Goal: Task Accomplishment & Management: Manage account settings

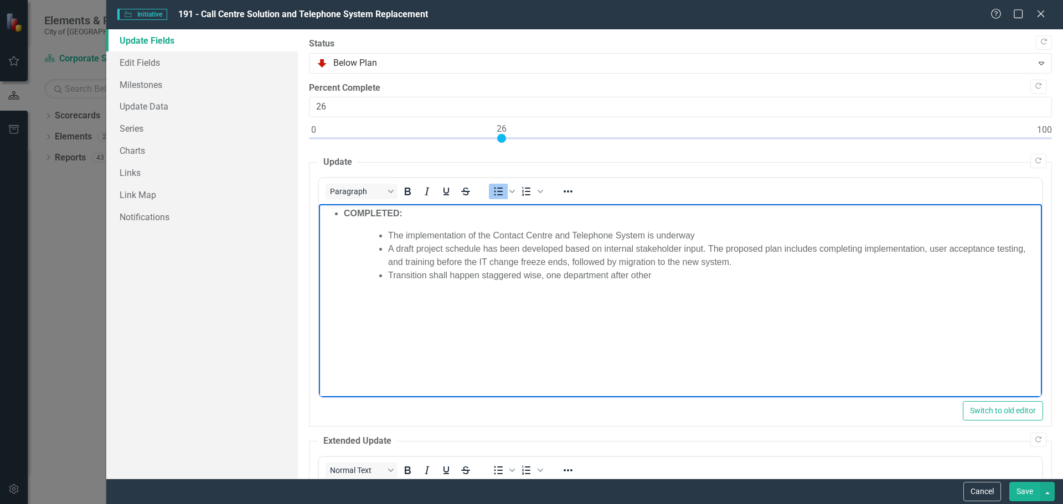
click at [618, 261] on li "A draft project schedule has been developed based on internal stakeholder input…" at bounding box center [712, 255] width 651 height 27
drag, startPoint x: 670, startPoint y: 280, endPoint x: 383, endPoint y: 281, distance: 287.2
click at [383, 281] on ul "The implementation of the Contact Centre and Telephone System is underway A dra…" at bounding box center [701, 255] width 673 height 53
click at [550, 356] on body "COMPLETED: The implementation of the Contact Centre and Telephone System is und…" at bounding box center [679, 287] width 723 height 166
click at [605, 291] on p "Rich Text Area. Press ALT-0 for help." at bounding box center [701, 288] width 673 height 13
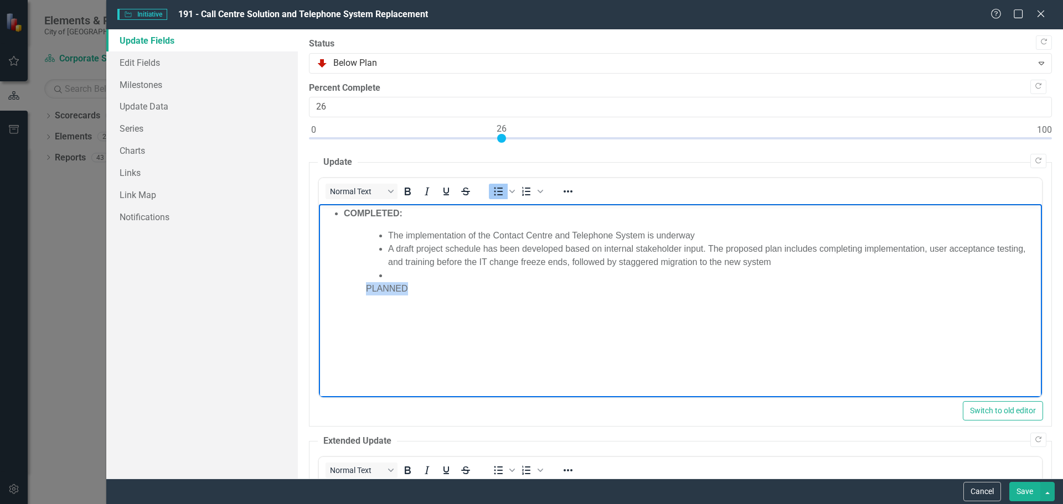
drag, startPoint x: 416, startPoint y: 289, endPoint x: 361, endPoint y: 284, distance: 55.6
click at [361, 284] on ul "The implementation of the Contact Centre and Telephone System is underway A dra…" at bounding box center [690, 262] width 695 height 66
click at [495, 192] on icon "Bullet list" at bounding box center [498, 192] width 9 height 8
click at [366, 290] on strong "PLANNED" at bounding box center [386, 288] width 43 height 9
drag, startPoint x: 428, startPoint y: 276, endPoint x: 364, endPoint y: 275, distance: 64.2
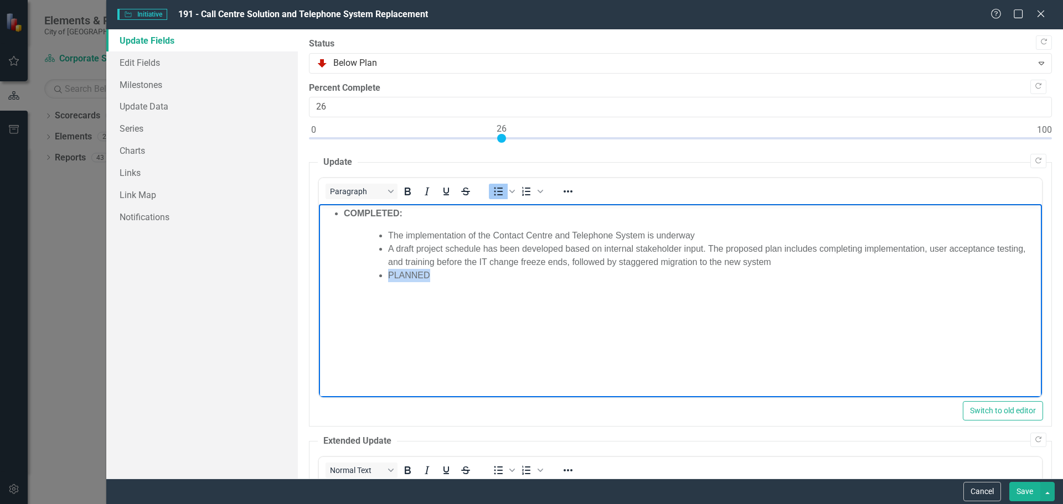
click at [364, 275] on ul "The implementation of the Contact Centre and Telephone System is underway A dra…" at bounding box center [690, 255] width 695 height 53
click at [569, 191] on icon "Reveal or hide additional toolbar items" at bounding box center [567, 191] width 13 height 13
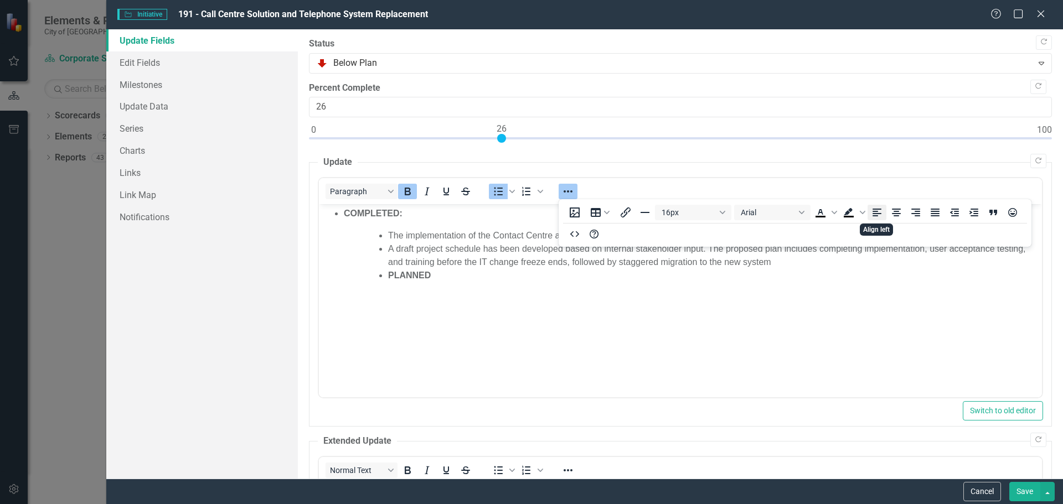
click at [880, 212] on icon "Align left" at bounding box center [876, 212] width 13 height 13
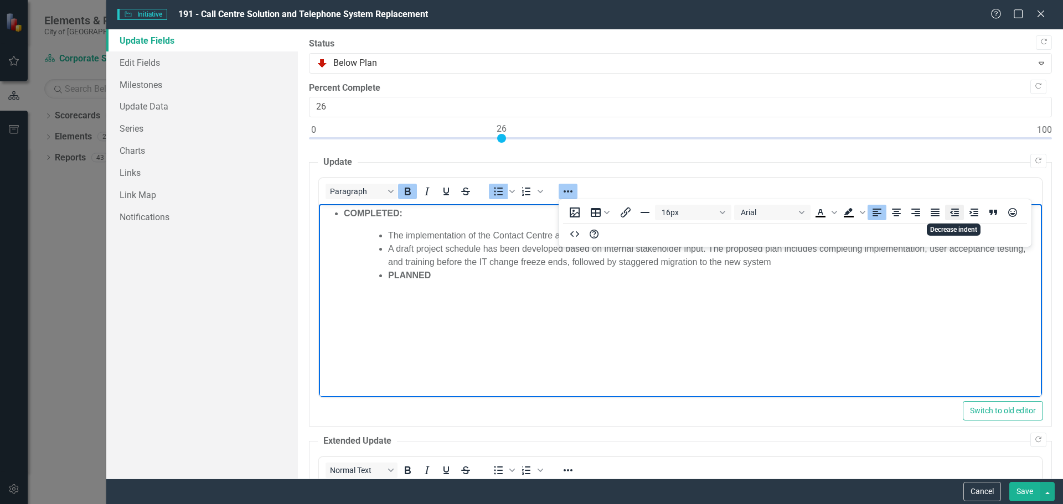
click at [949, 210] on icon "Decrease indent" at bounding box center [954, 212] width 13 height 13
click at [408, 278] on li "PLANNED" at bounding box center [690, 275] width 695 height 13
click at [402, 271] on li "PLANNED" at bounding box center [690, 275] width 695 height 13
click at [346, 273] on li "Rich Text Area. Press ALT-0 for help." at bounding box center [690, 275] width 695 height 13
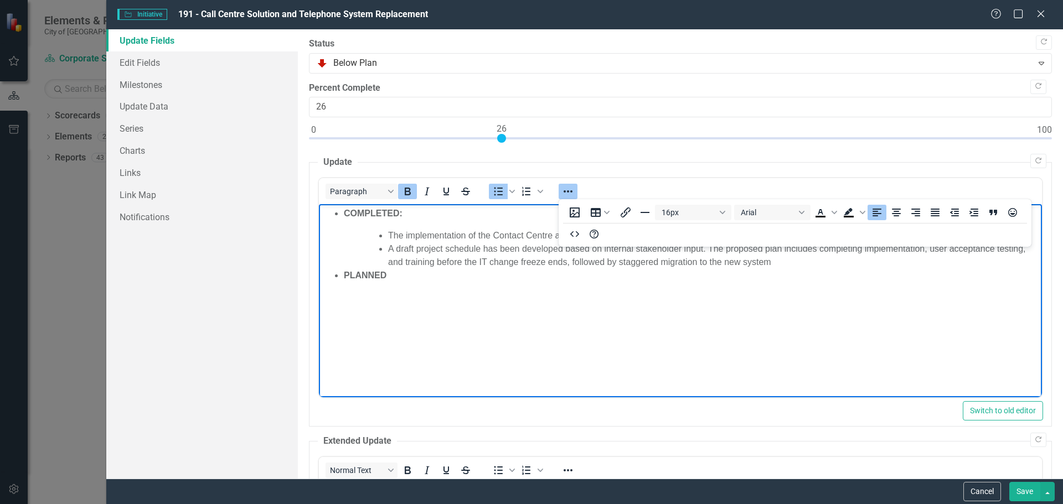
click at [393, 277] on li "PLANNED" at bounding box center [690, 275] width 695 height 13
click at [395, 276] on li "PLANNED" at bounding box center [690, 275] width 695 height 13
click at [383, 273] on strong "PLANNED" at bounding box center [364, 275] width 43 height 9
click at [973, 213] on icon "Increase indent" at bounding box center [973, 212] width 13 height 13
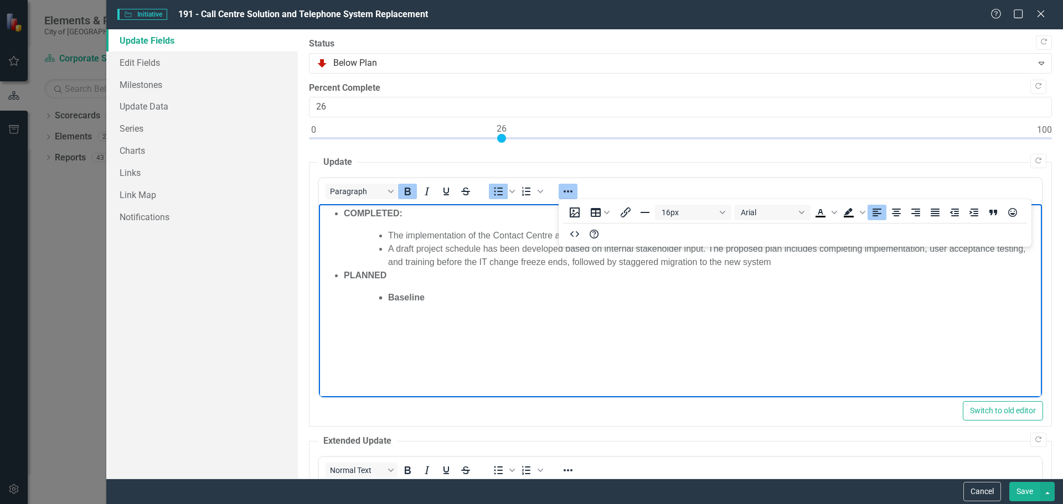
click at [406, 191] on icon "Bold" at bounding box center [408, 192] width 6 height 8
drag, startPoint x: 426, startPoint y: 302, endPoint x: 383, endPoint y: 297, distance: 43.4
click at [383, 297] on ul "Baseline﻿" at bounding box center [701, 297] width 673 height 13
click at [407, 191] on icon "Bold" at bounding box center [408, 192] width 6 height 8
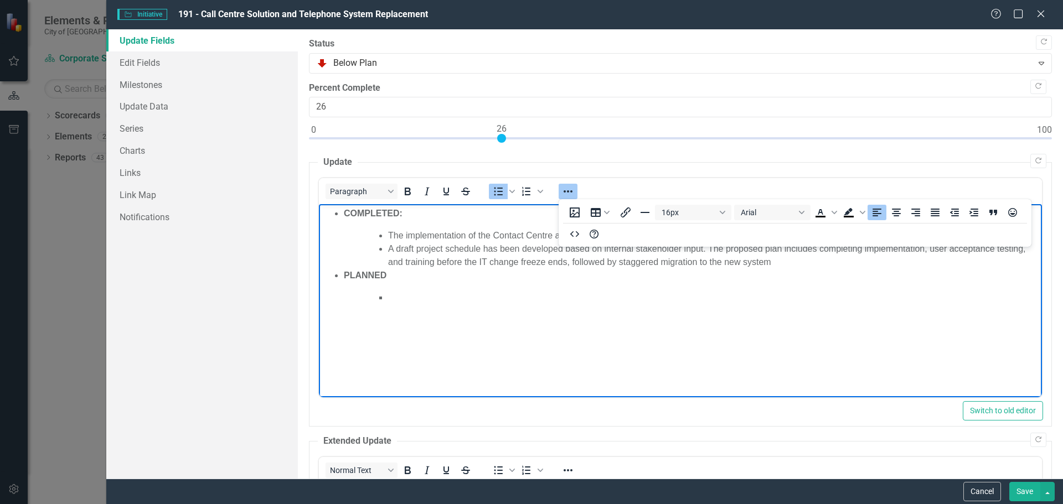
click at [392, 301] on li "﻿" at bounding box center [712, 297] width 651 height 13
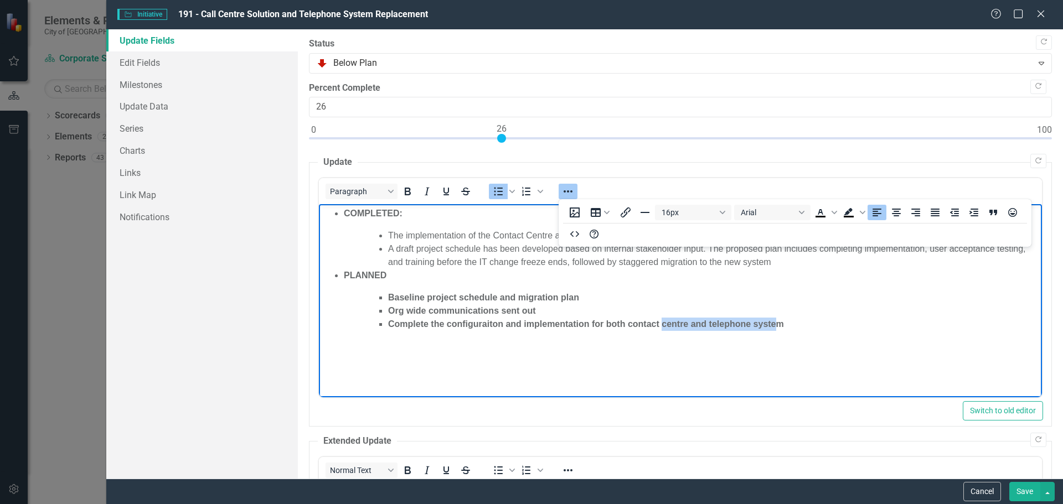
drag, startPoint x: 777, startPoint y: 324, endPoint x: 680, endPoint y: 316, distance: 97.2
click at [664, 318] on li "Complete the configuraiton and implementation for both contact centre and telep…" at bounding box center [712, 324] width 651 height 13
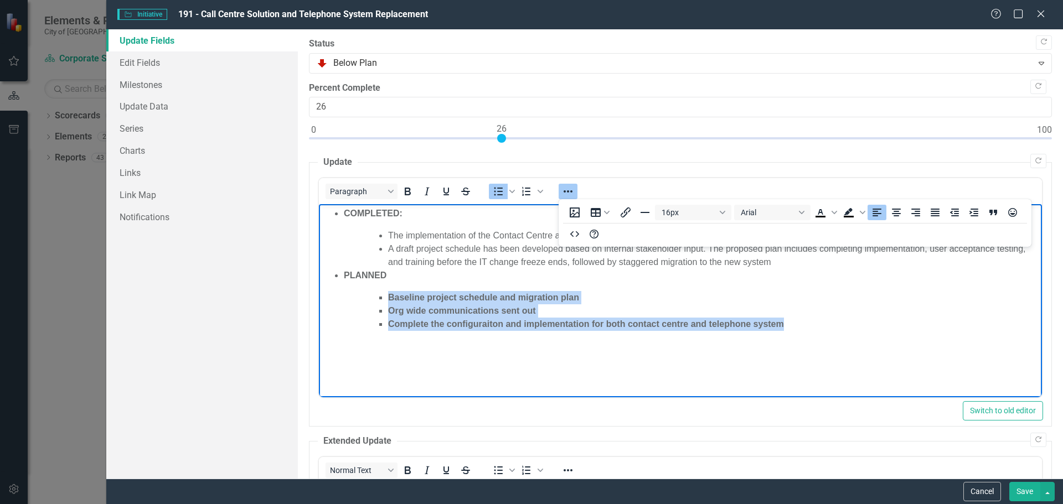
drag, startPoint x: 854, startPoint y: 330, endPoint x: 558, endPoint y: 497, distance: 339.7
click at [318, 292] on html "COMPLETED: The implementation of the Contact Centre and Telephone System is und…" at bounding box center [679, 287] width 723 height 166
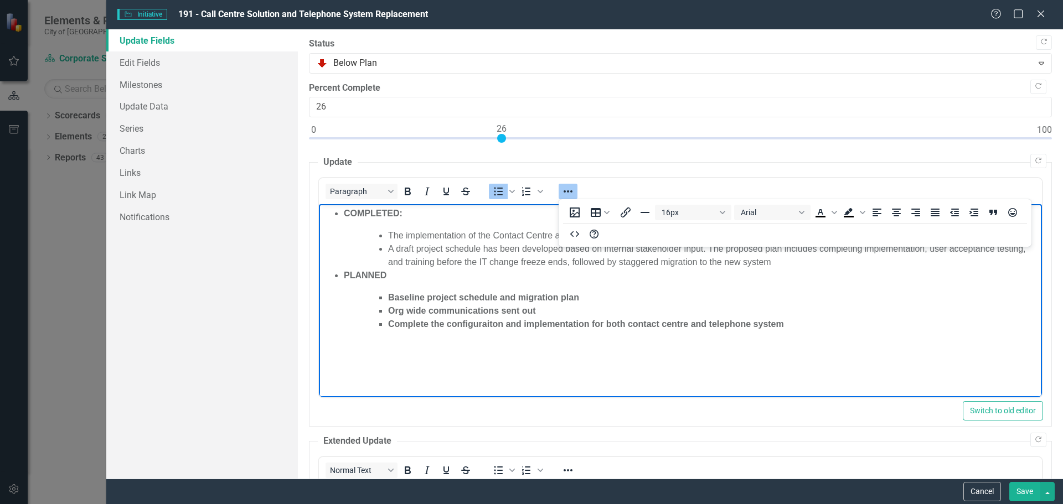
click at [489, 260] on li "A draft project schedule has been developed based on internal stakeholder input…" at bounding box center [712, 255] width 651 height 27
click at [671, 214] on button "16px" at bounding box center [693, 212] width 76 height 15
click at [564, 258] on li "A draft project schedule has been developed based on internal stakeholder input…" at bounding box center [712, 255] width 651 height 27
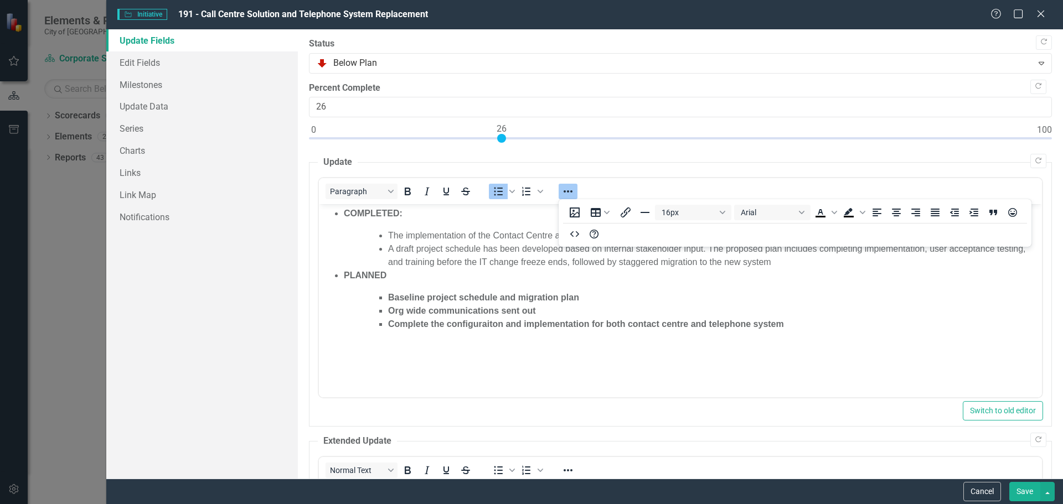
click at [559, 189] on div at bounding box center [568, 191] width 32 height 22
click at [566, 191] on icon "Reveal or hide additional toolbar items" at bounding box center [567, 191] width 13 height 13
click at [526, 265] on li "A draft project schedule has been developed based on internal stakeholder input…" at bounding box center [712, 255] width 651 height 27
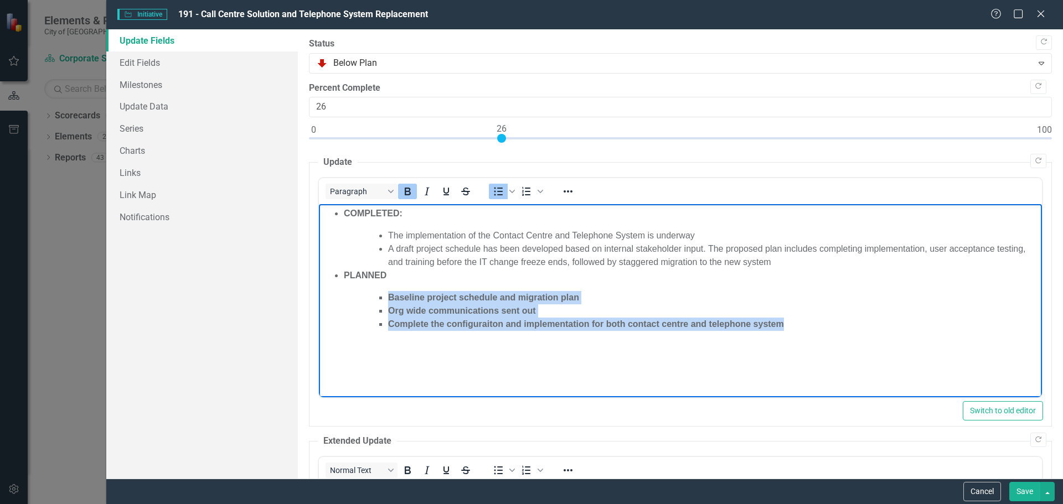
drag, startPoint x: 388, startPoint y: 294, endPoint x: 806, endPoint y: 345, distance: 421.5
click at [806, 345] on body "COMPLETED: The implementation of the Contact Centre and Telephone System is und…" at bounding box center [679, 287] width 723 height 166
click at [818, 347] on body "COMPLETED: The implementation of the Contact Centre and Telephone System is und…" at bounding box center [679, 287] width 723 height 166
drag, startPoint x: 801, startPoint y: 329, endPoint x: 377, endPoint y: 294, distance: 424.8
click at [377, 294] on ul "Baseline project schedule and migration plan Org wide communications sent out C…" at bounding box center [701, 311] width 673 height 40
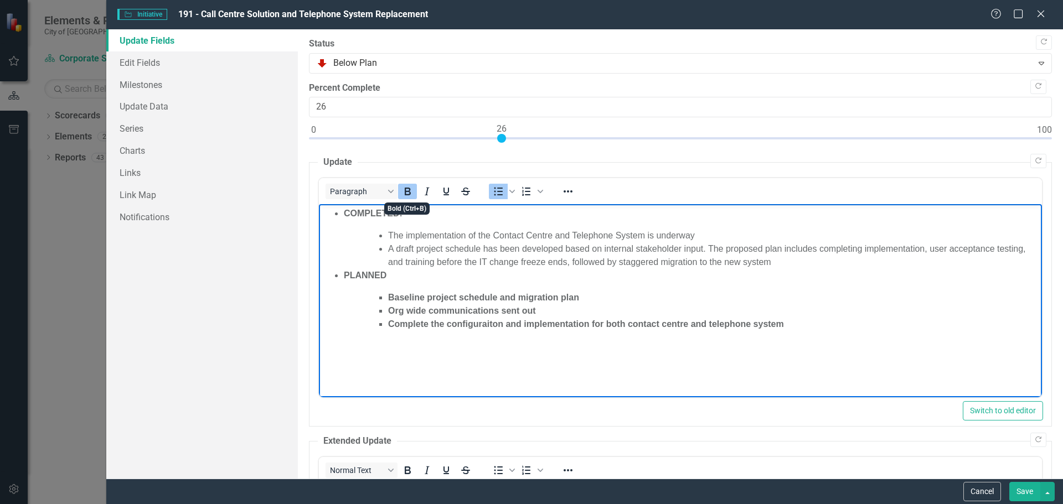
click at [408, 187] on icon "Bold" at bounding box center [407, 191] width 13 height 13
click at [408, 191] on icon "Bold" at bounding box center [408, 192] width 6 height 8
drag, startPoint x: 709, startPoint y: 270, endPoint x: 771, endPoint y: 297, distance: 67.4
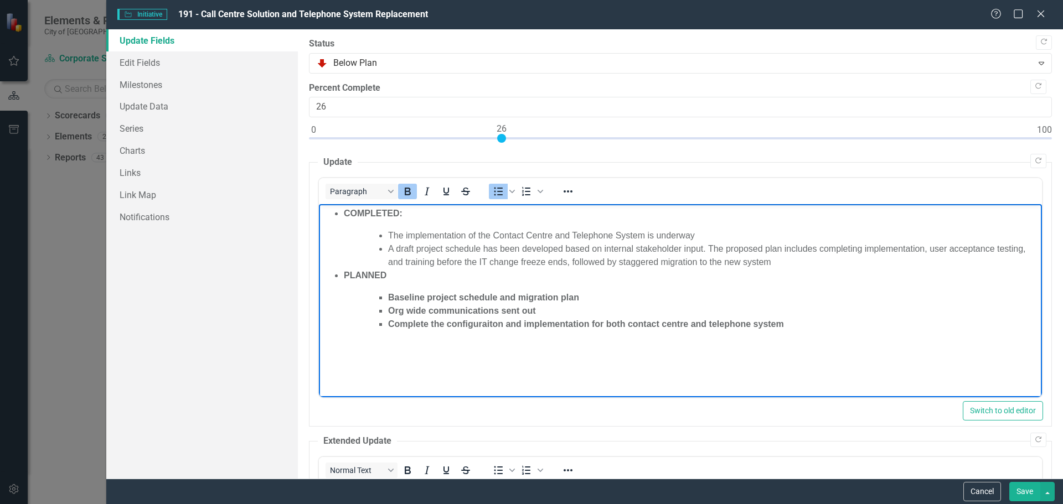
click at [712, 275] on li "PLANNED Baseline project schedule and migration plan Org wide communications se…" at bounding box center [690, 300] width 695 height 62
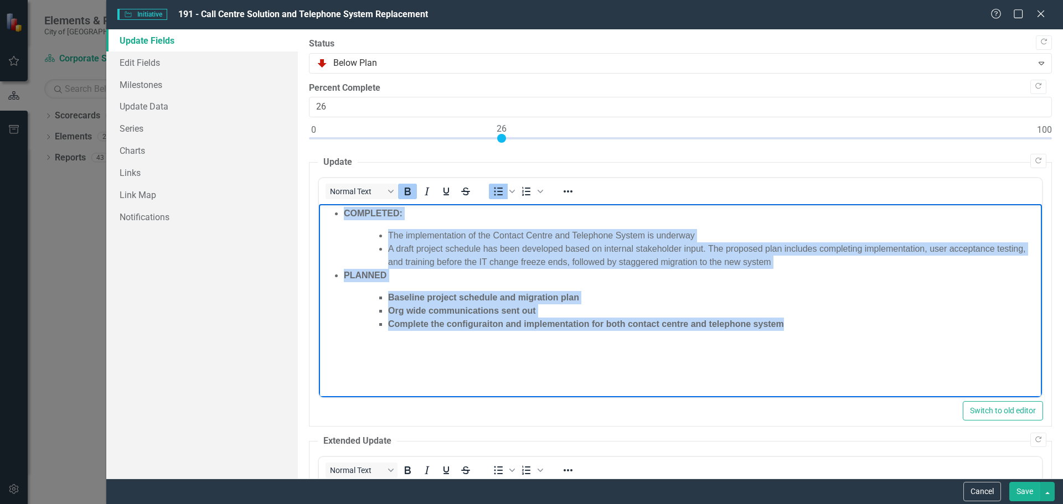
drag, startPoint x: 675, startPoint y: 301, endPoint x: 323, endPoint y: 204, distance: 365.1
click at [323, 204] on body "COMPLETED: The implementation of the Contact Centre and Telephone System is und…" at bounding box center [679, 287] width 723 height 166
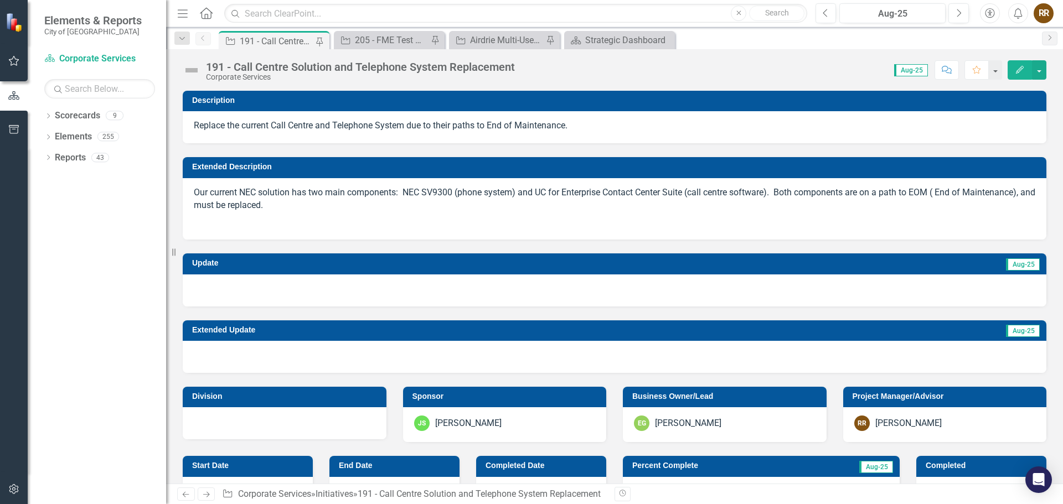
click at [1022, 71] on icon "Edit" at bounding box center [1019, 70] width 10 height 8
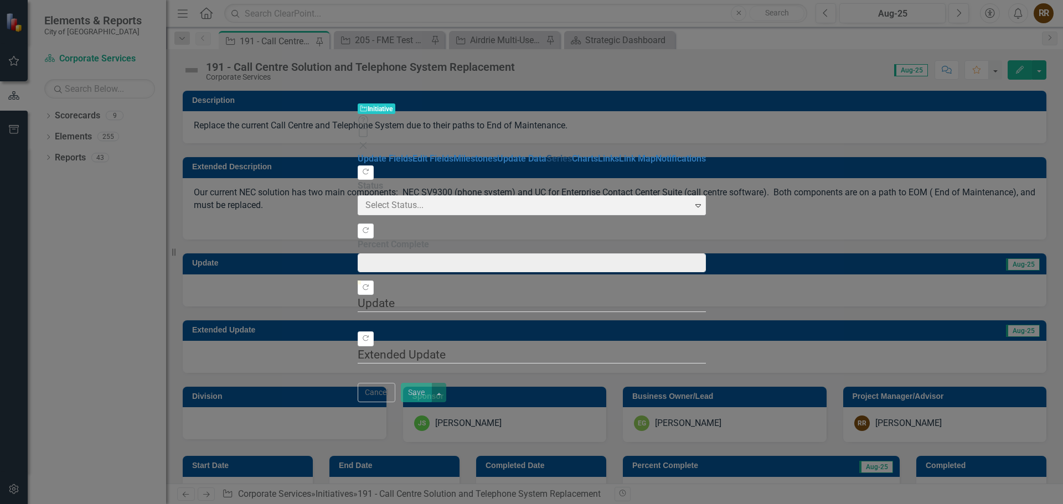
type input "0"
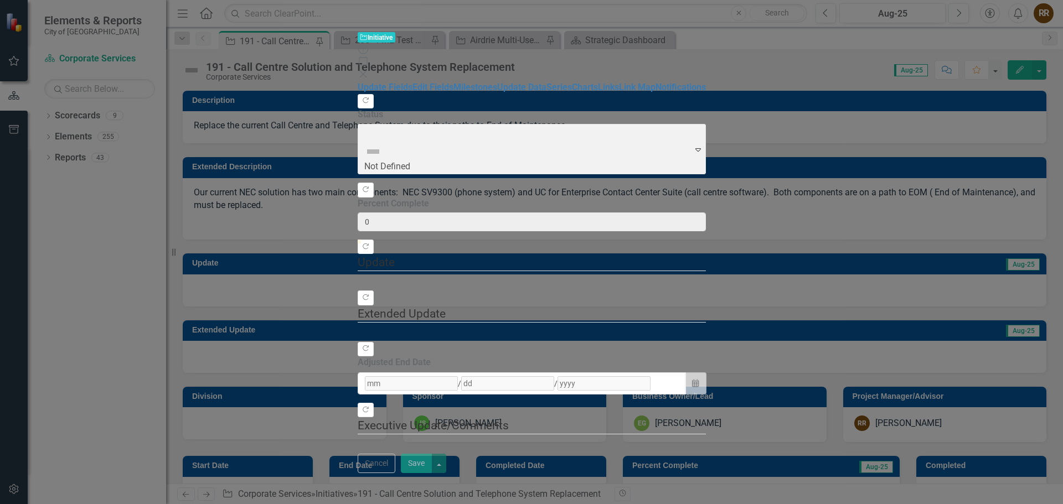
click at [358, 282] on div at bounding box center [532, 282] width 348 height 0
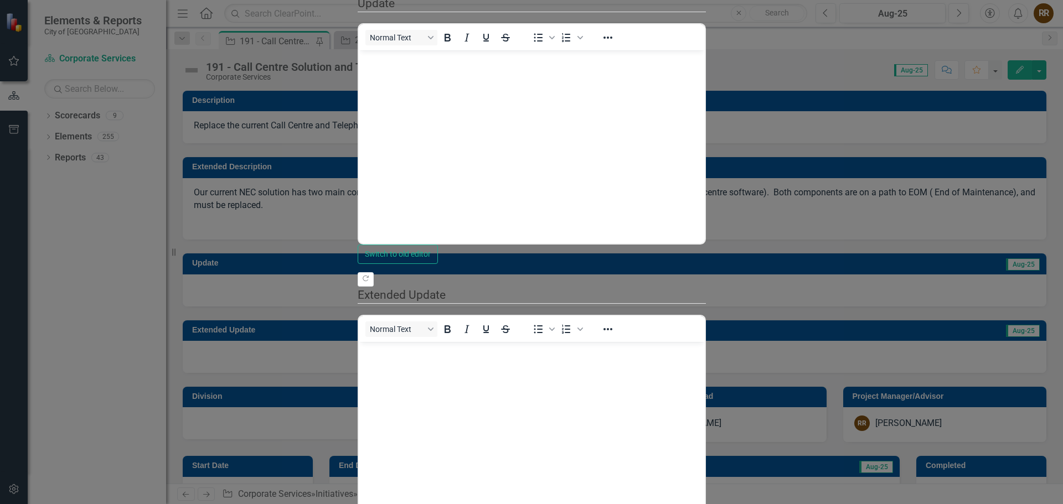
click at [387, 65] on p "Rich Text Area. Press ALT-0 for help." at bounding box center [531, 59] width 340 height 13
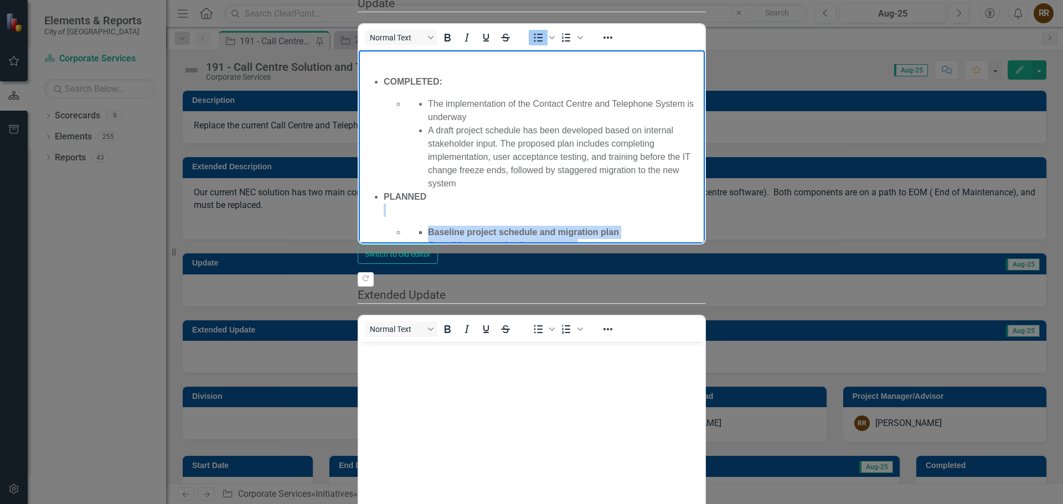
drag, startPoint x: 431, startPoint y: 158, endPoint x: 863, endPoint y: 213, distance: 436.3
click at [704, 213] on body "﻿ COMPLETED: The implementation of the Contact Centre and Telephone System is u…" at bounding box center [531, 170] width 346 height 240
click at [701, 252] on li "Complete the configuraiton and implementation for both contact centre and telep…" at bounding box center [564, 265] width 274 height 27
click at [701, 127] on li "A draft project schedule has been developed based on internal stakeholder input…" at bounding box center [564, 156] width 274 height 66
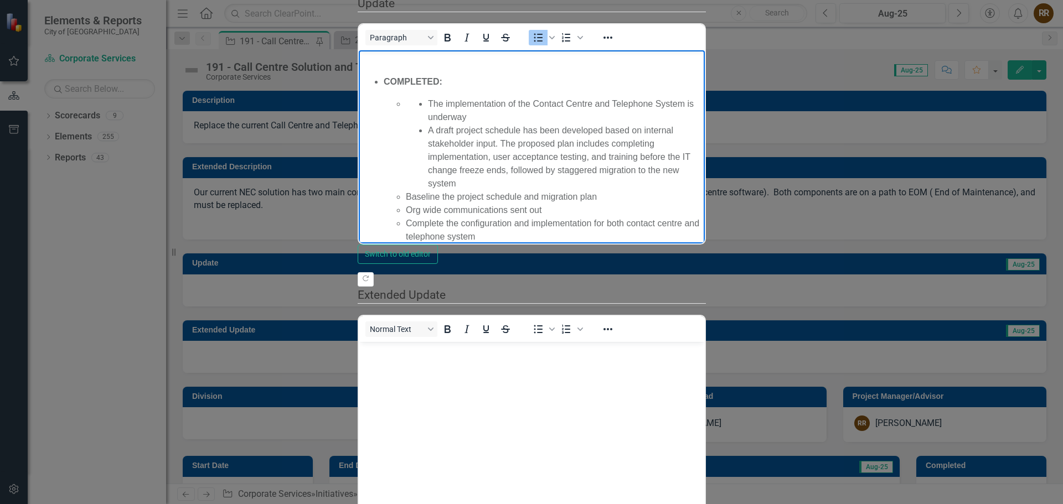
scroll to position [20, 0]
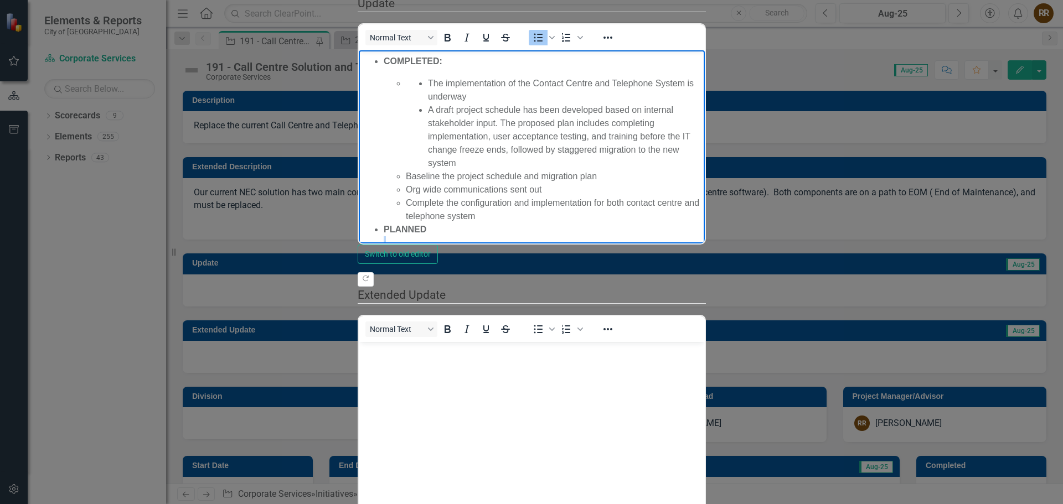
drag, startPoint x: 434, startPoint y: 179, endPoint x: 1148, endPoint y: 449, distance: 764.0
click at [704, 245] on html "﻿ COMPLETED: The implementation of the Contact Centre and Telephone System is u…" at bounding box center [531, 175] width 346 height 293
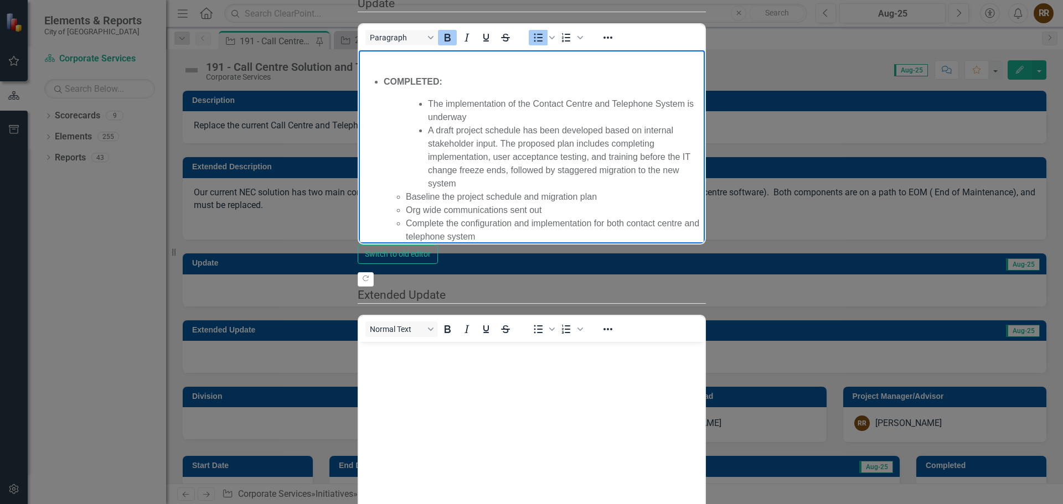
drag, startPoint x: 429, startPoint y: 182, endPoint x: 480, endPoint y: 196, distance: 52.4
click at [480, 243] on li "PLANNED" at bounding box center [542, 256] width 318 height 27
click at [701, 126] on li "A draft project schedule has been developed based on internal stakeholder input…" at bounding box center [564, 156] width 274 height 66
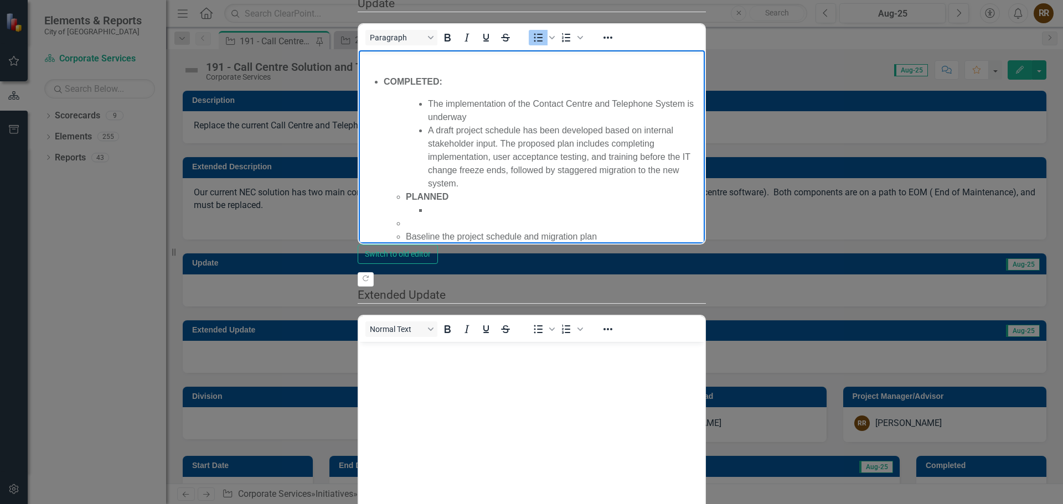
click at [403, 139] on ul "The implementation of the Contact Centre and Telephone System is underway A dra…" at bounding box center [542, 190] width 318 height 186
click at [601, 44] on icon "Reveal or hide additional toolbar items" at bounding box center [607, 37] width 13 height 13
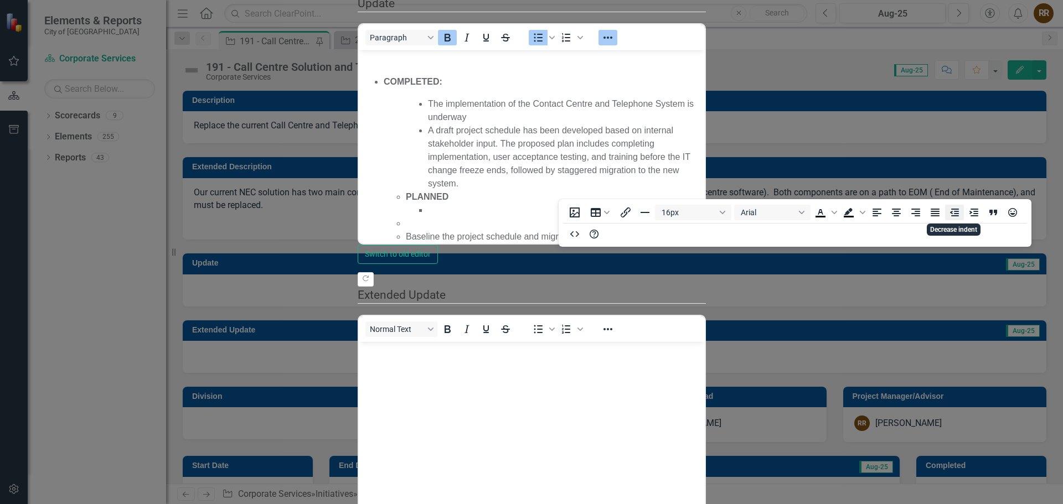
click at [956, 211] on icon "Decrease indent" at bounding box center [954, 213] width 9 height 8
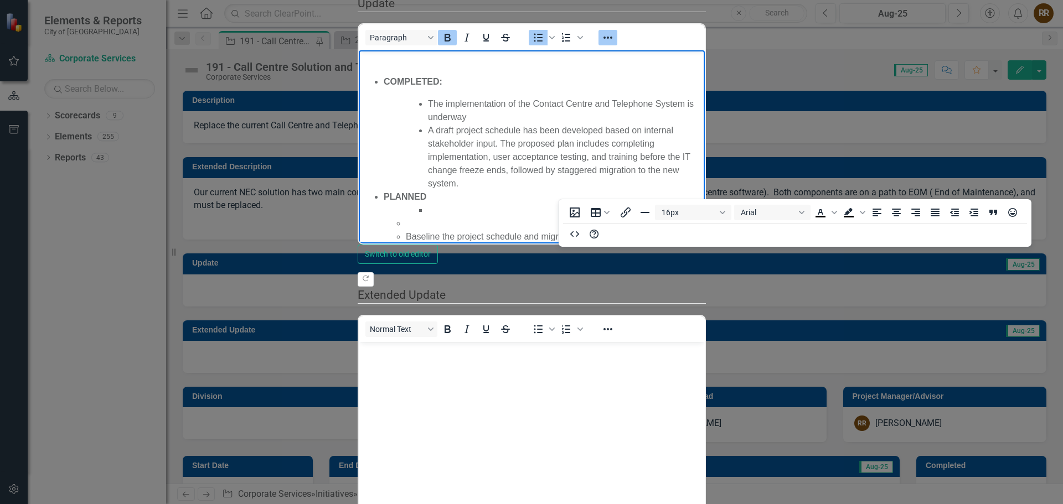
click at [432, 203] on li "Rich Text Area. Press ALT-0 for help." at bounding box center [564, 209] width 274 height 13
click at [426, 203] on li "Rich Text Area. Press ALT-0 for help." at bounding box center [553, 209] width 296 height 13
click at [386, 256] on li "Rich Text Area. Press ALT-0 for help." at bounding box center [542, 262] width 318 height 13
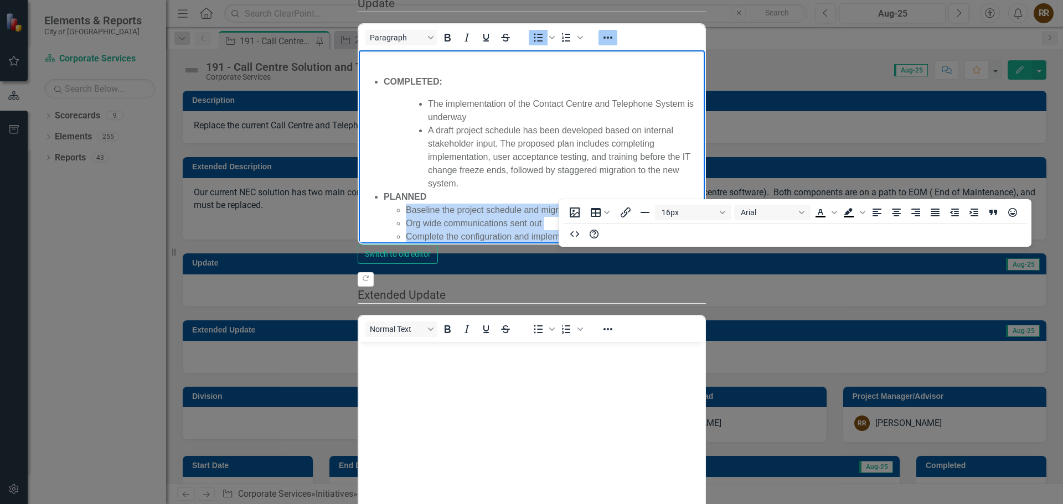
drag, startPoint x: 780, startPoint y: 181, endPoint x: 398, endPoint y: 158, distance: 383.1
click at [398, 203] on ul "Baseline the project schedule and migration plan Org wide communications sent o…" at bounding box center [542, 229] width 318 height 53
click at [971, 210] on icon "Increase indent" at bounding box center [973, 212] width 13 height 13
click at [701, 216] on li "Org wide communications sent out" at bounding box center [564, 222] width 274 height 13
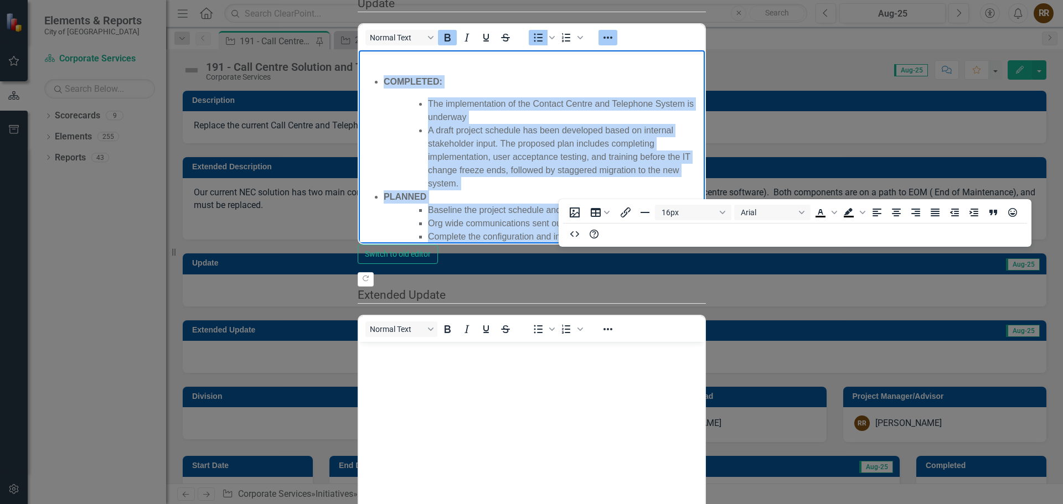
drag, startPoint x: 807, startPoint y: 185, endPoint x: 374, endPoint y: 71, distance: 447.6
click at [374, 71] on body "﻿ COMPLETED: The implementation of the Contact Centre and Telephone System is u…" at bounding box center [531, 159] width 346 height 218
copy ul "COMPLETED: The implementation of the Contact Centre and Telephone System is und…"
click at [557, 132] on li "A draft project schedule has been developed based on internal stakeholder input…" at bounding box center [564, 156] width 274 height 66
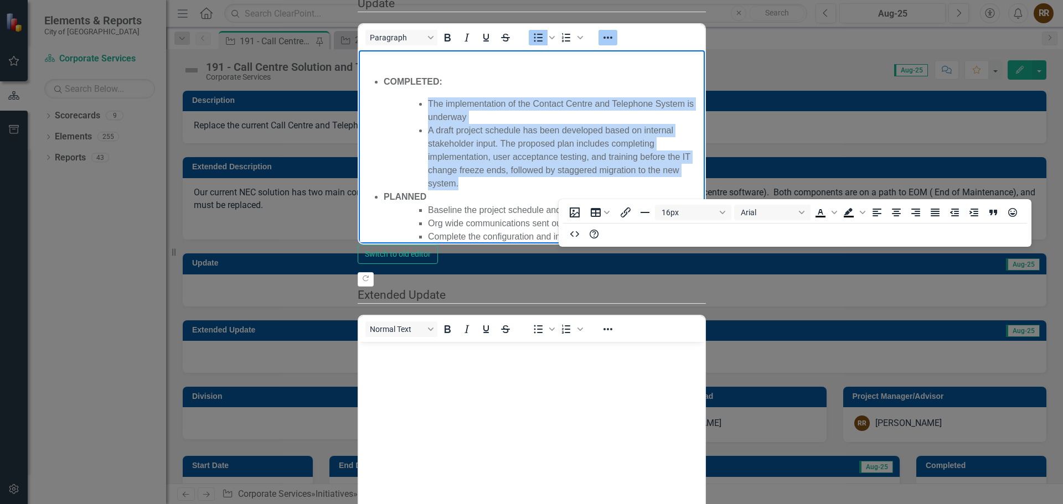
drag, startPoint x: 819, startPoint y: 131, endPoint x: 427, endPoint y: 100, distance: 393.1
click at [427, 100] on ul "The implementation of the Contact Centre and Telephone System is underway A dra…" at bounding box center [553, 143] width 296 height 93
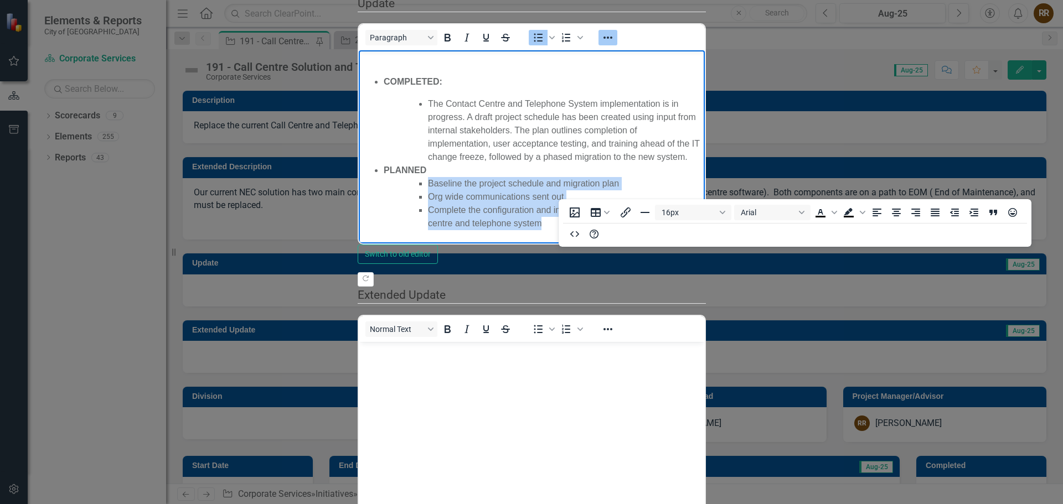
drag, startPoint x: 427, startPoint y: 143, endPoint x: 798, endPoint y: 177, distance: 371.8
click at [704, 177] on body "﻿ COMPLETED: The Contact Centre and Telephone System implementation is in progr…" at bounding box center [531, 145] width 346 height 191
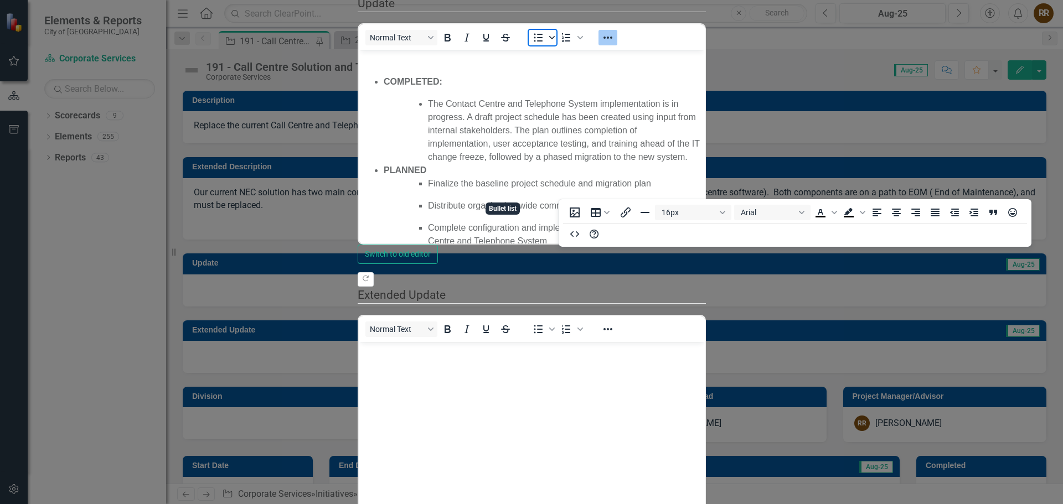
click at [549, 40] on icon "Bullet list" at bounding box center [552, 38] width 6 height 6
click at [514, 216] on div "Default" at bounding box center [509, 219] width 31 height 31
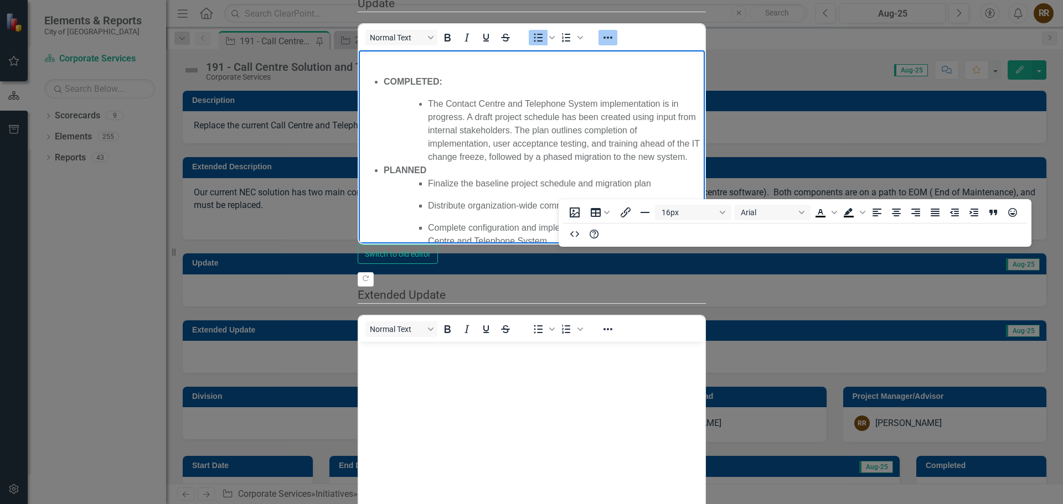
click at [443, 163] on li "PLANNED Finalize the baseline project schedule and migration plan Distribute or…" at bounding box center [542, 205] width 318 height 84
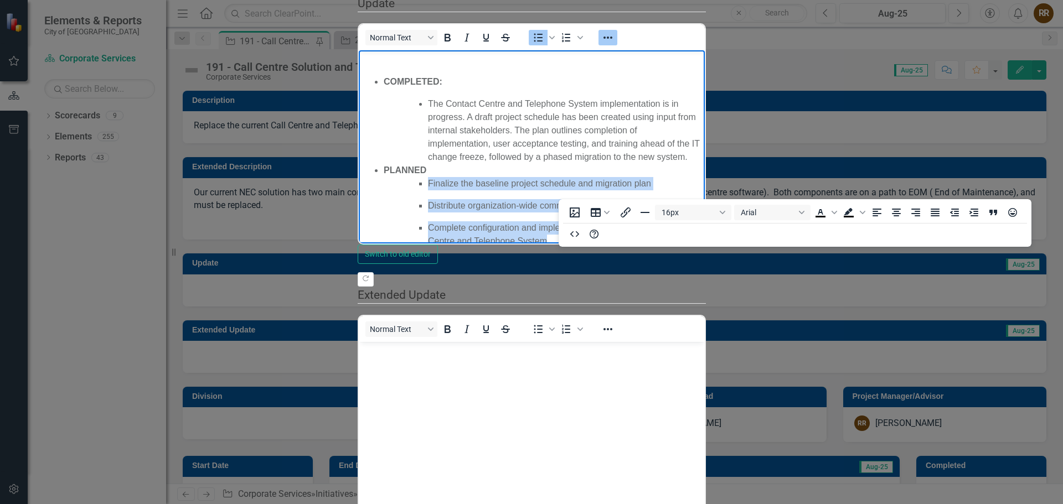
drag, startPoint x: 423, startPoint y: 142, endPoint x: 795, endPoint y: 200, distance: 376.3
click at [704, 200] on body "﻿ COMPLETED: The Contact Centre and Telephone System implementation is in progr…" at bounding box center [531, 154] width 346 height 209
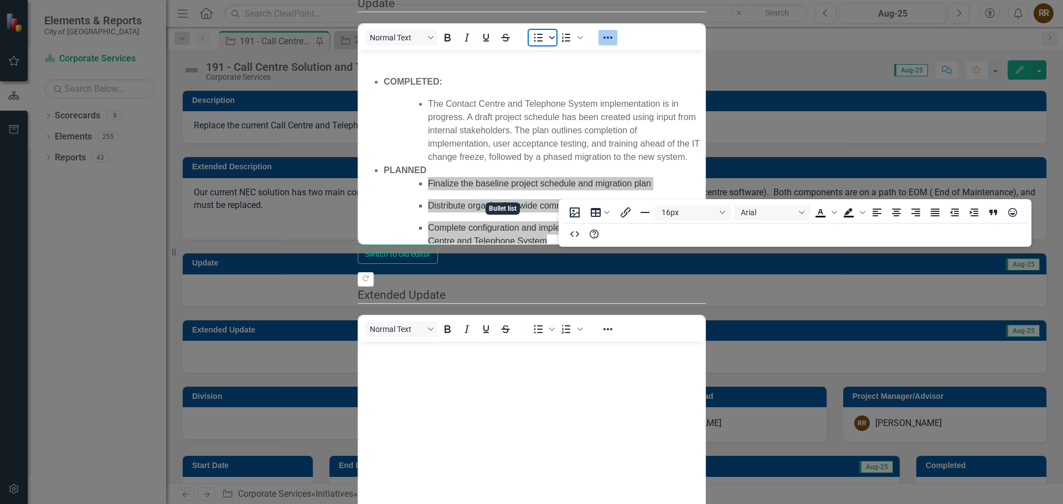
click at [549, 40] on icon "Bullet list" at bounding box center [552, 38] width 6 height 6
click at [505, 226] on div "Default" at bounding box center [509, 219] width 31 height 31
click at [549, 40] on icon "Bullet list" at bounding box center [552, 38] width 6 height 6
click at [539, 218] on div "Circle" at bounding box center [540, 219] width 31 height 31
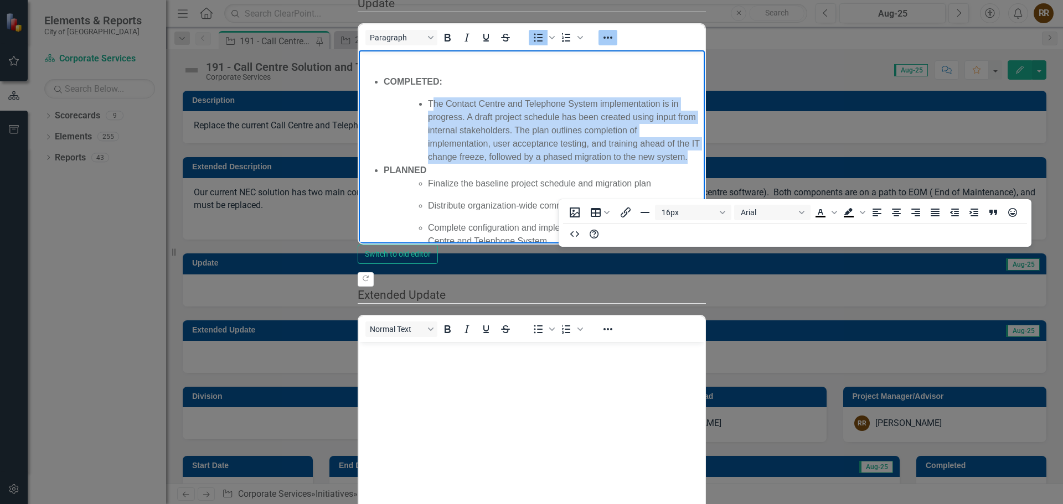
drag, startPoint x: 431, startPoint y: 101, endPoint x: 1068, endPoint y: 120, distance: 637.8
click at [701, 120] on li "The Contact Centre and Telephone System implementation is in progress. A draft …" at bounding box center [564, 130] width 274 height 66
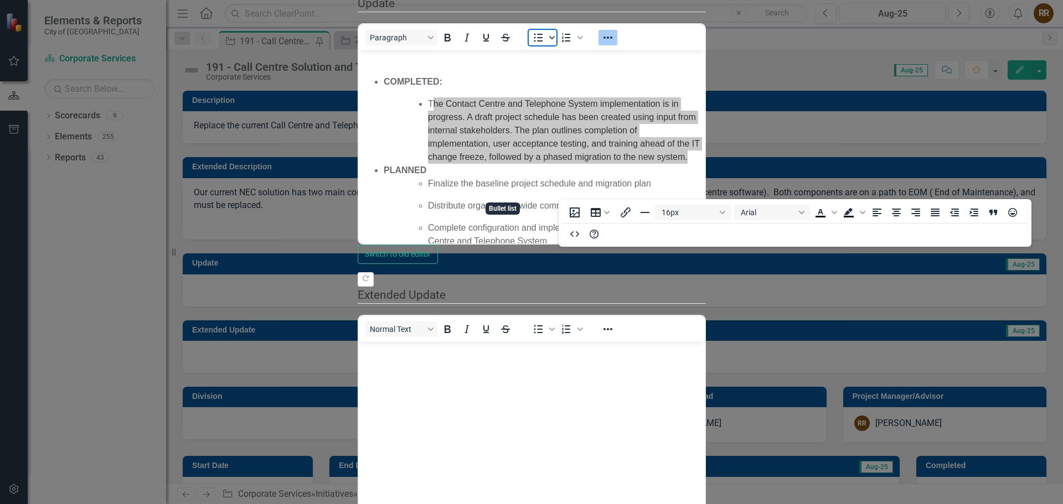
click at [549, 40] on icon "Bullet list" at bounding box center [552, 38] width 6 height 6
click at [534, 226] on div "Circle" at bounding box center [540, 219] width 31 height 31
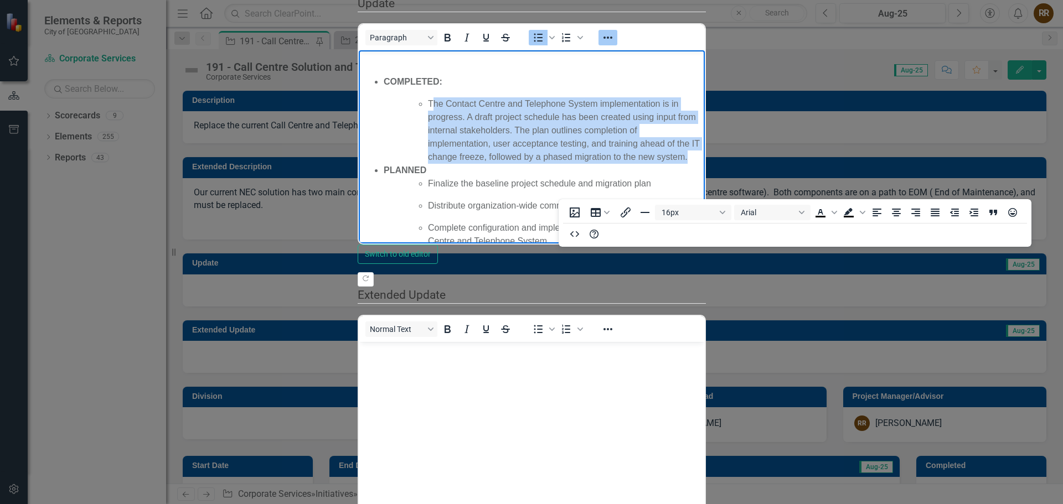
click at [701, 103] on li "The Contact Centre and Telephone System implementation is in progress. A draft …" at bounding box center [564, 130] width 274 height 66
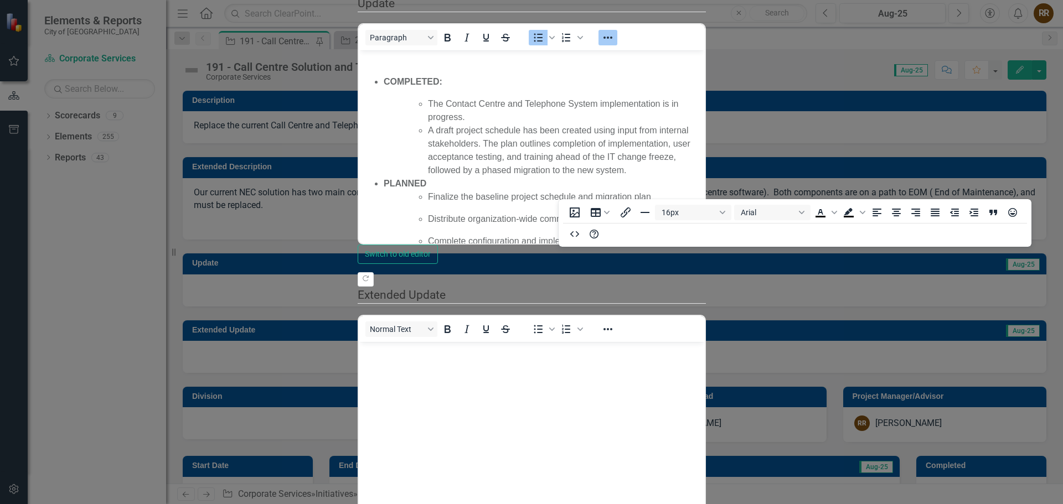
type input "26"
drag, startPoint x: 312, startPoint y: 135, endPoint x: 503, endPoint y: 138, distance: 190.4
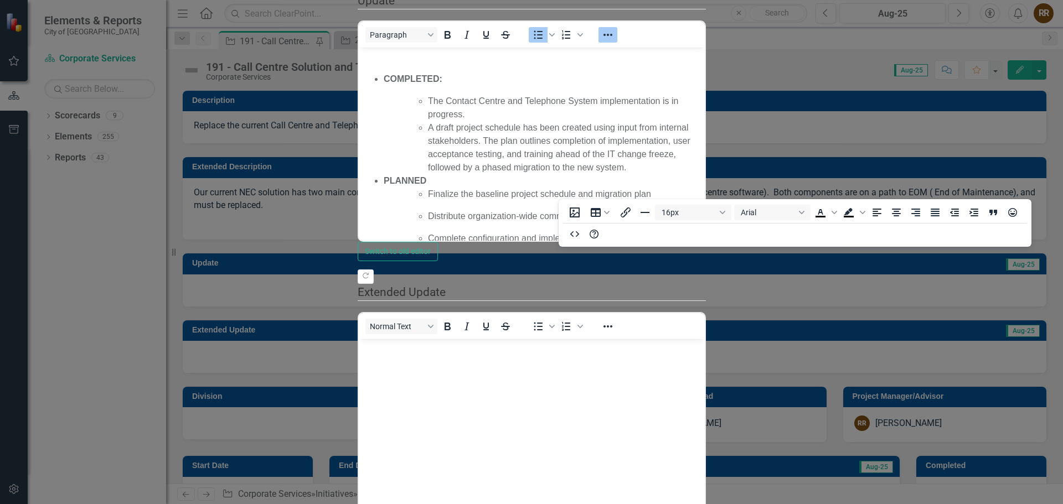
scroll to position [277, 0]
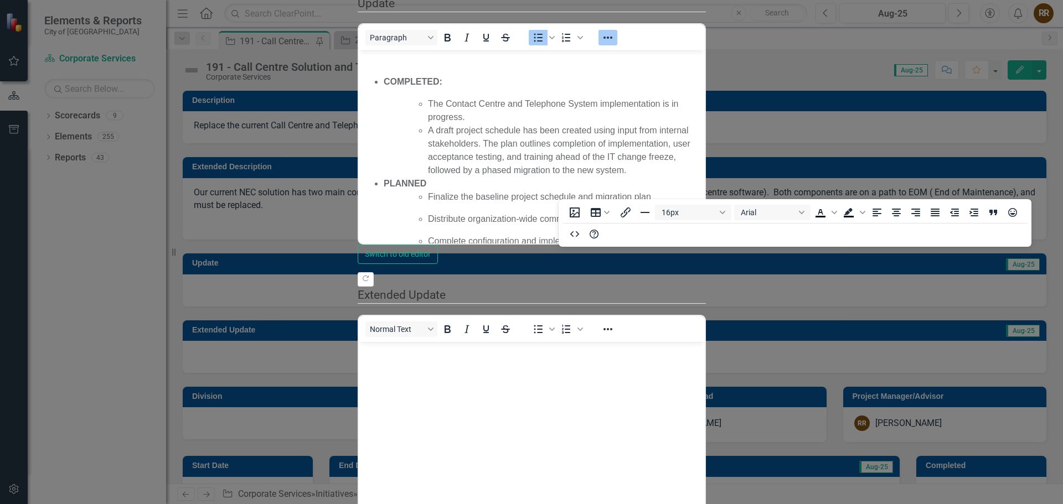
checkbox input "false"
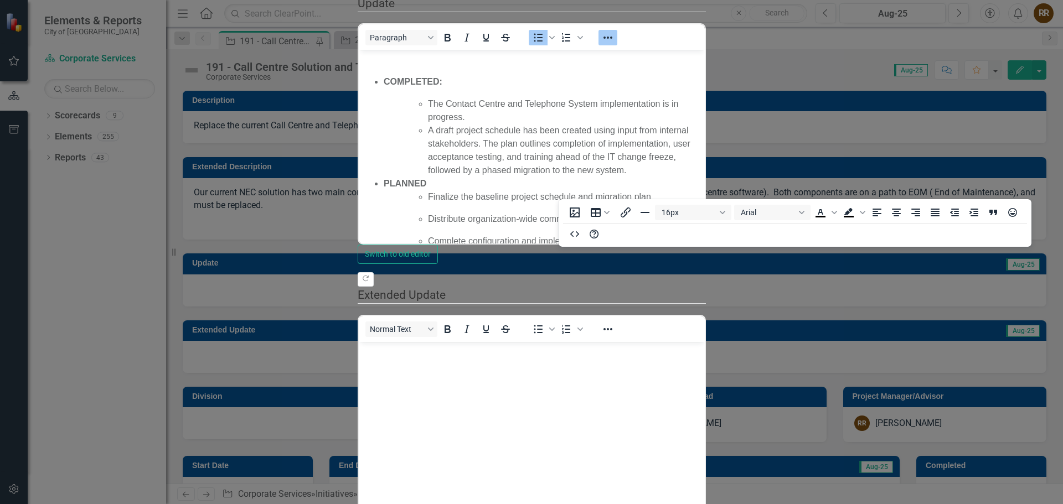
checkbox input "false"
checkbox input "true"
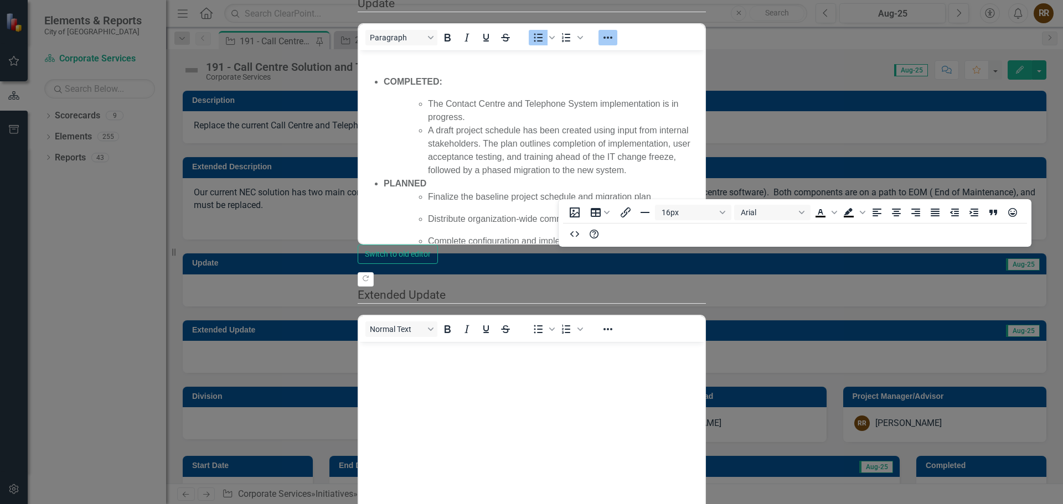
checkbox input "true"
checkbox input "false"
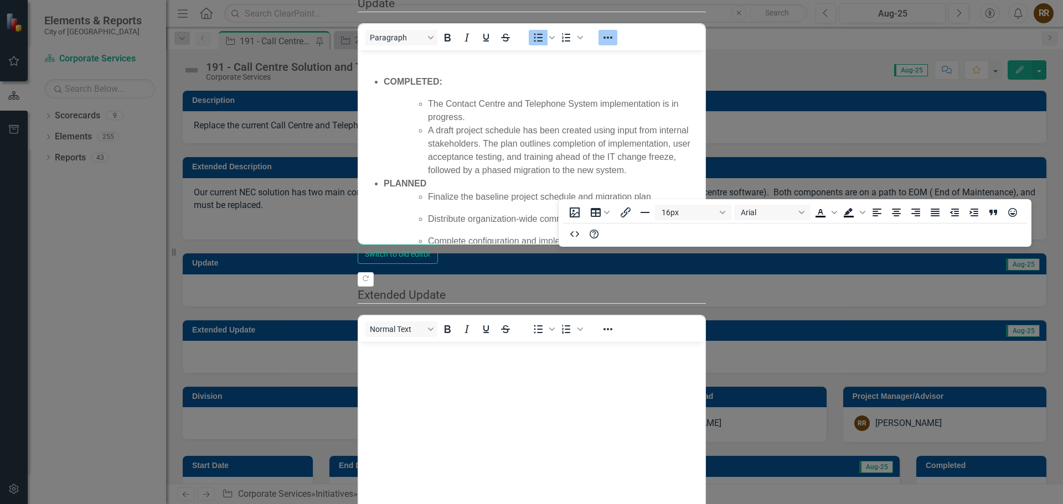
checkbox input "false"
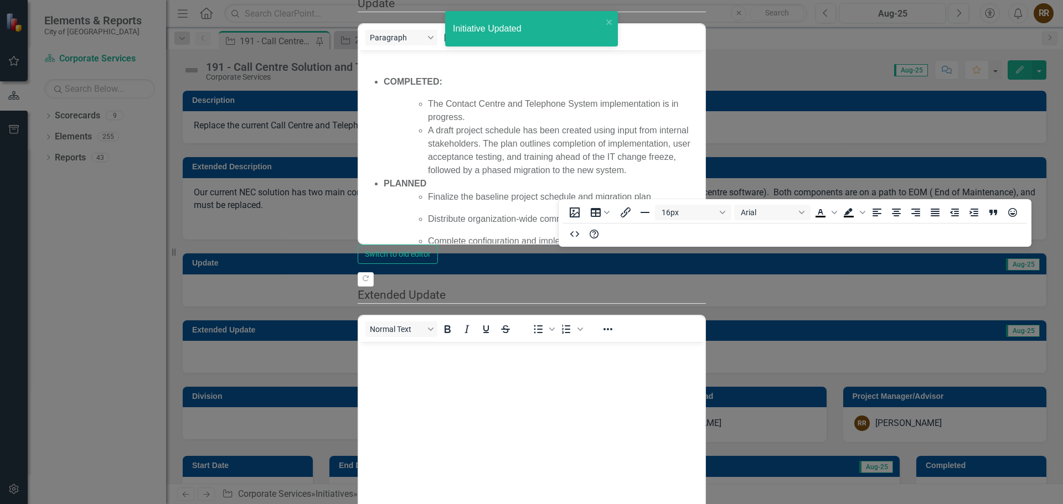
checkbox input "true"
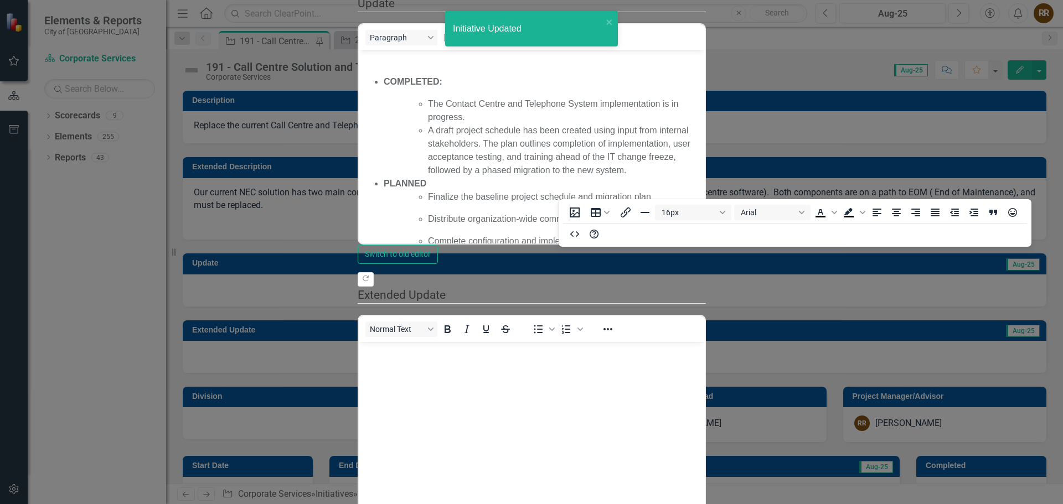
checkbox input "true"
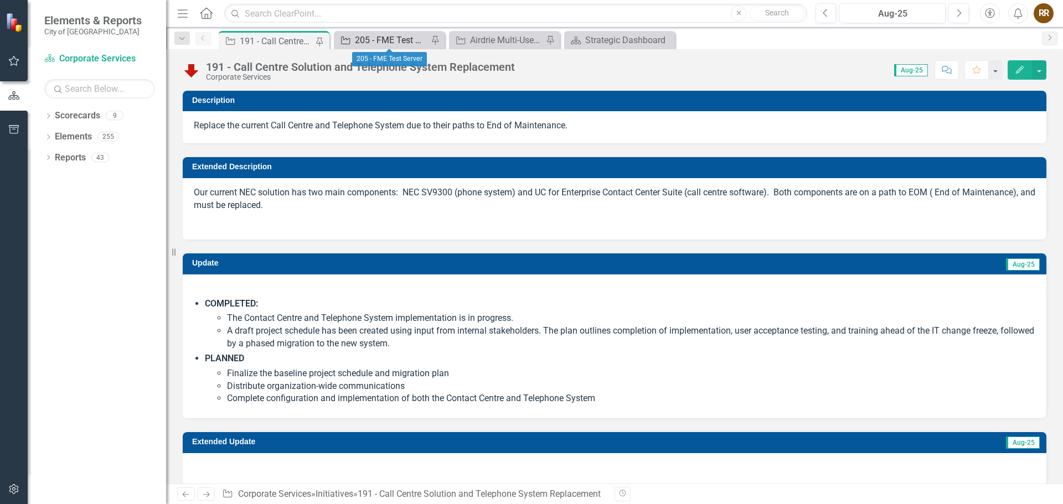
click at [410, 35] on div "205 - FME Test Server" at bounding box center [391, 40] width 73 height 14
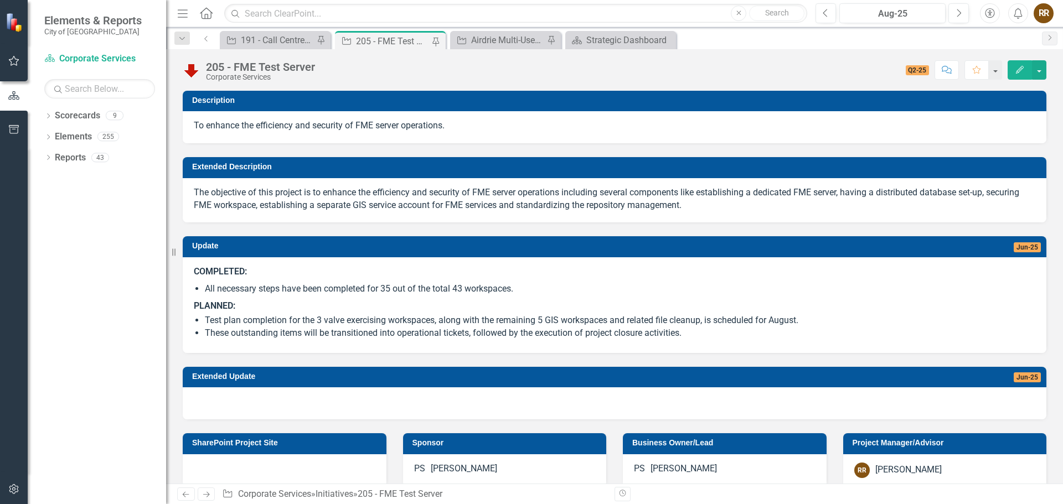
click at [1019, 68] on icon "button" at bounding box center [1020, 70] width 8 height 8
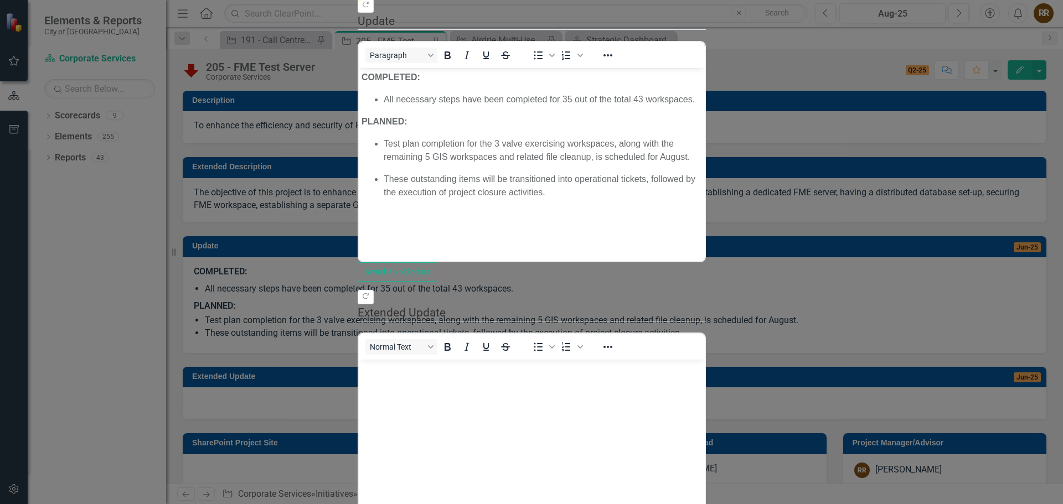
type input "85"
drag, startPoint x: 907, startPoint y: 171, endPoint x: 931, endPoint y: 184, distance: 28.0
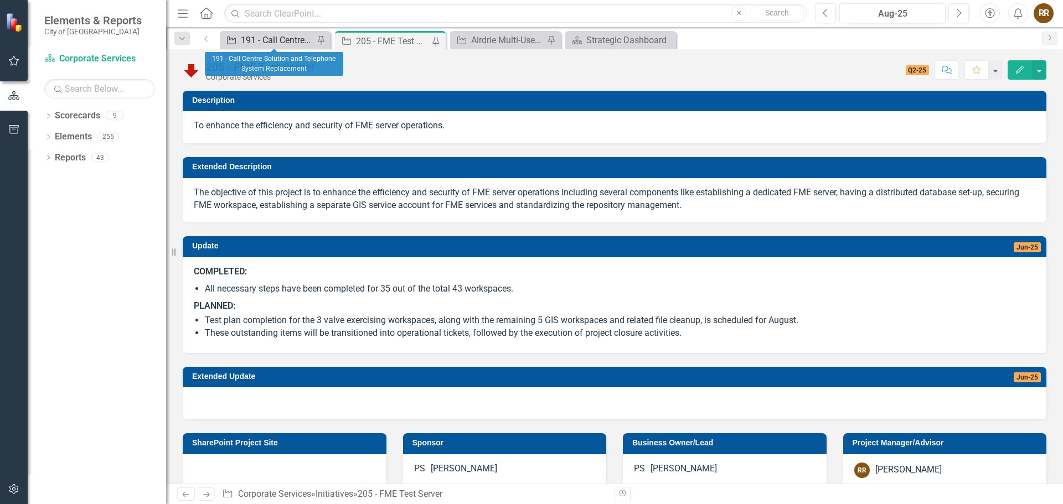
click at [258, 39] on div "191 - Call Centre Solution and Telephone System Replacement" at bounding box center [277, 40] width 73 height 14
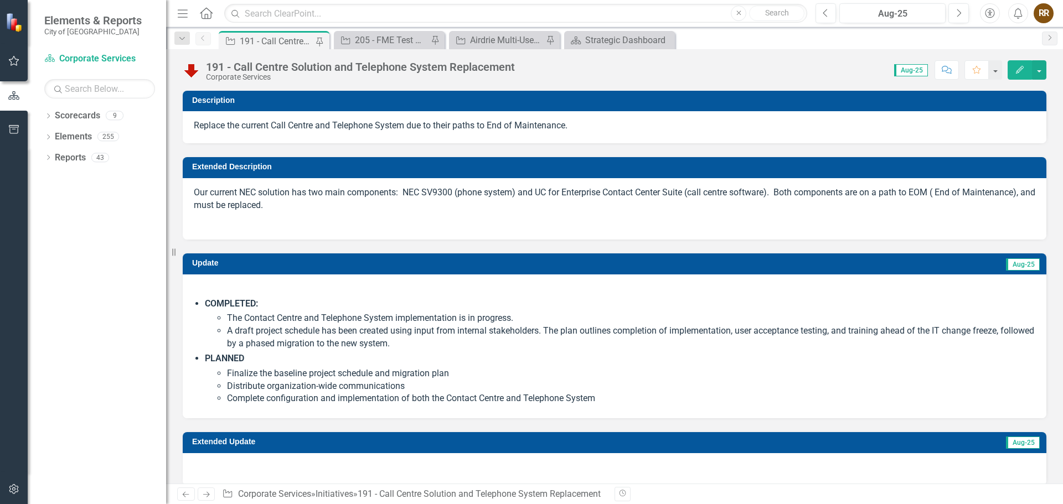
click at [258, 37] on div "191 - Call Centre Solution and Telephone System Replacement" at bounding box center [276, 41] width 73 height 14
